Goal: Transaction & Acquisition: Purchase product/service

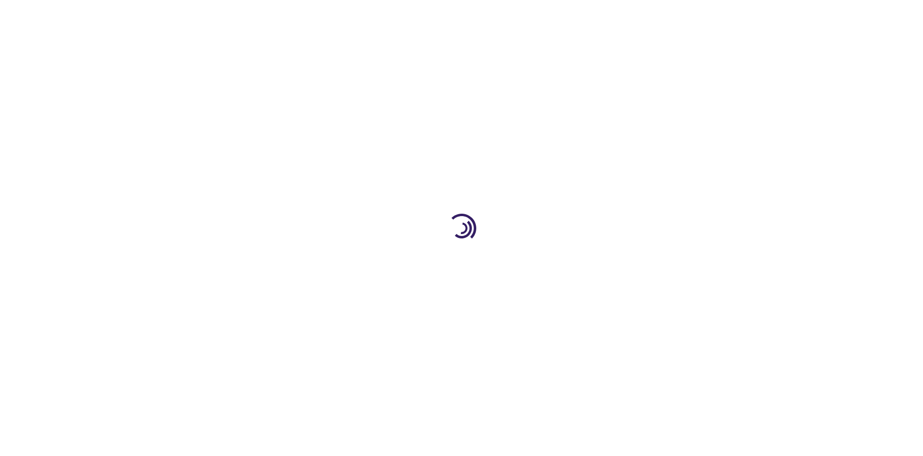
click at [610, 15] on link "Log In" at bounding box center [609, 15] width 19 height 8
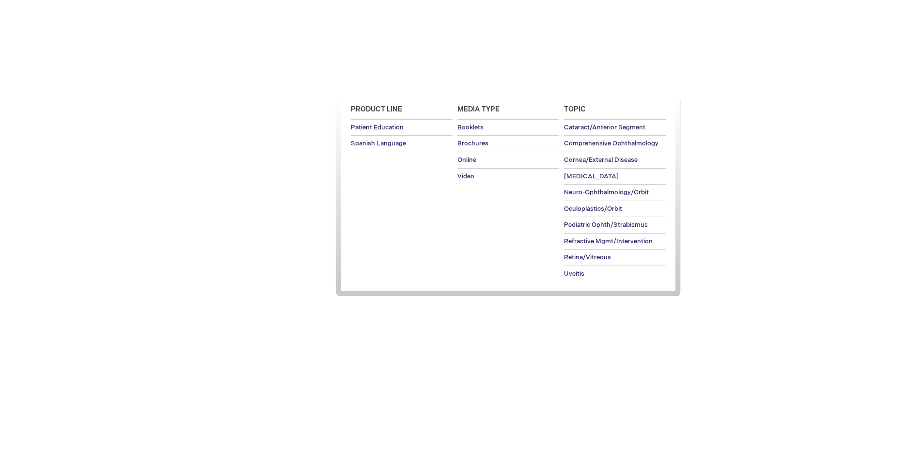
click at [374, 84] on span "Patient Education" at bounding box center [376, 83] width 66 height 8
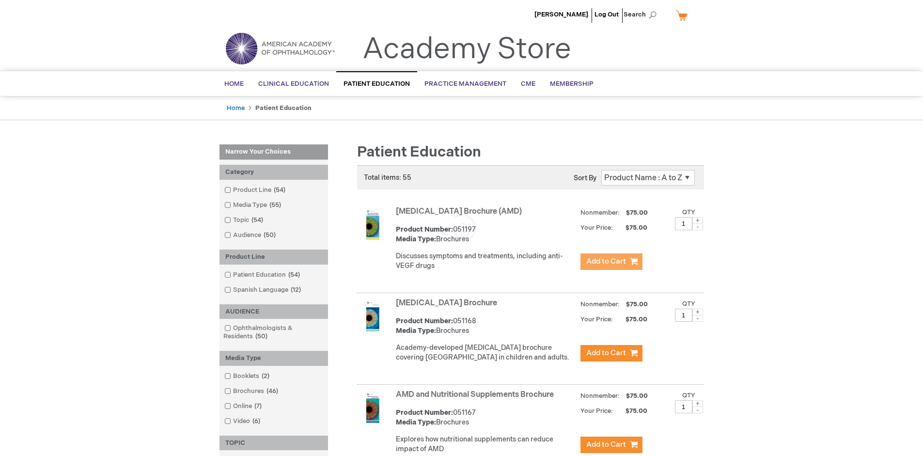
click at [611, 262] on span "Add to Cart" at bounding box center [606, 261] width 40 height 9
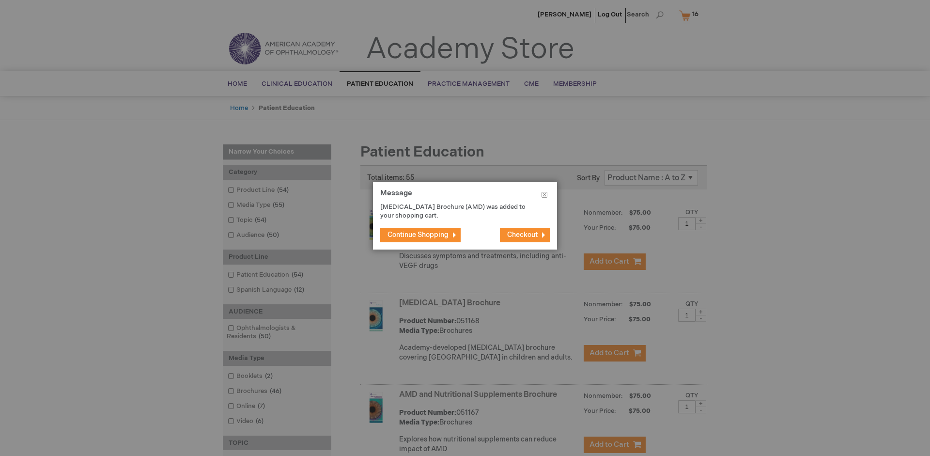
click at [418, 234] on span "Continue Shopping" at bounding box center [418, 235] width 61 height 8
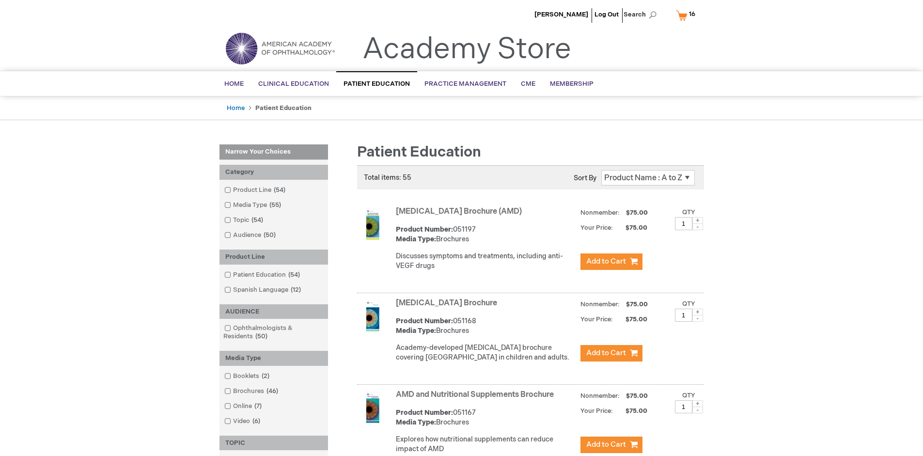
click at [477, 399] on link "AMD and Nutritional Supplements Brochure" at bounding box center [475, 394] width 158 height 9
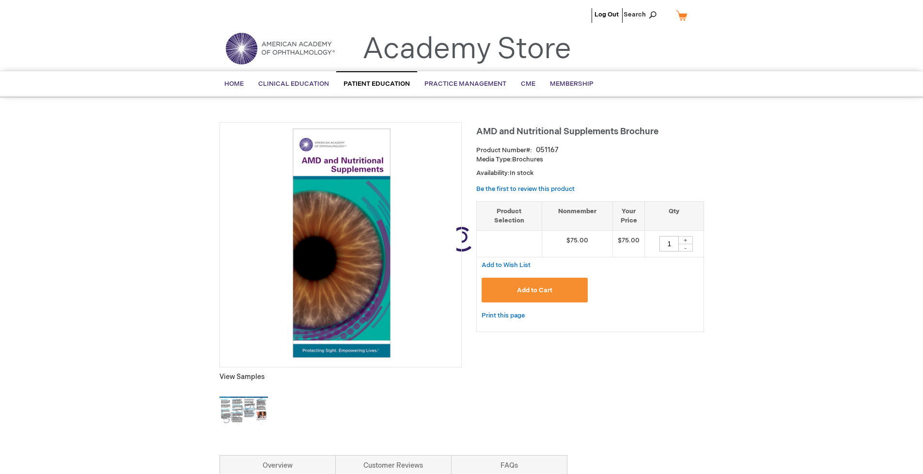
click at [534, 290] on span "Add to Cart" at bounding box center [534, 290] width 35 height 8
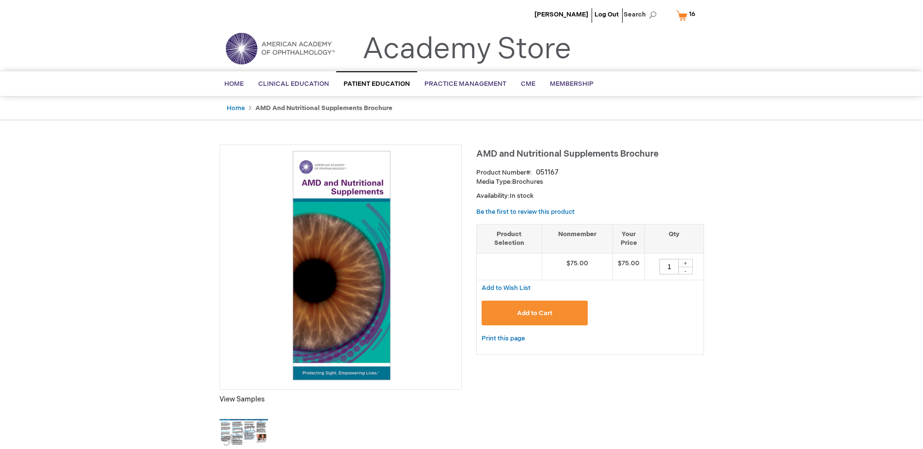
type input "1"
click at [687, 15] on span "16 16 items" at bounding box center [691, 14] width 9 height 12
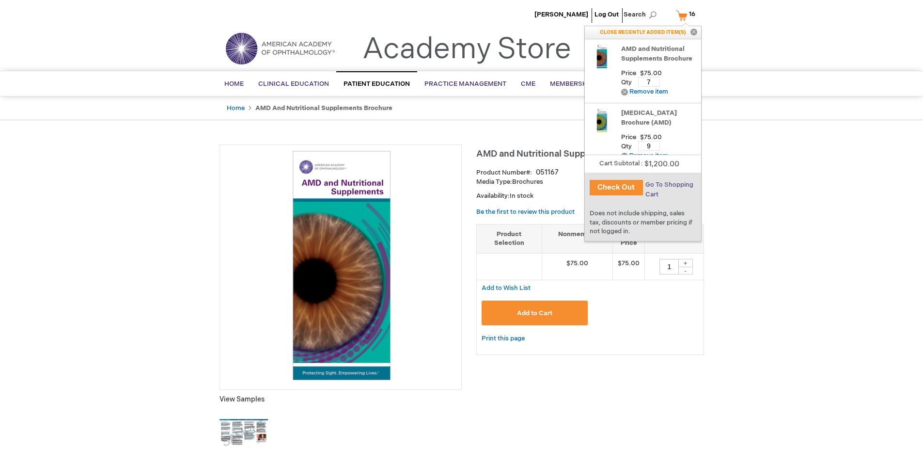
click at [669, 185] on span "Go To Shopping Cart" at bounding box center [669, 189] width 48 height 17
